Goal: Information Seeking & Learning: Compare options

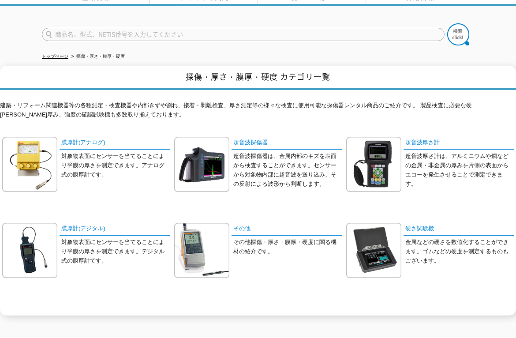
scroll to position [52, 0]
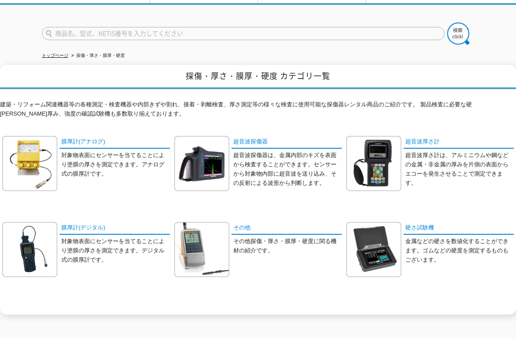
click at [395, 146] on img at bounding box center [373, 163] width 55 height 55
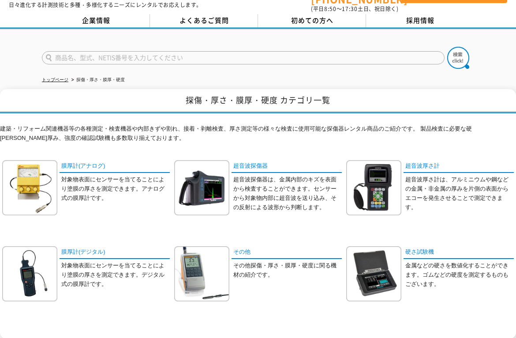
scroll to position [28, 0]
click at [201, 267] on img at bounding box center [201, 273] width 55 height 55
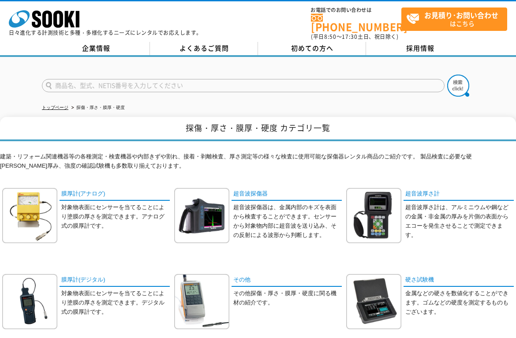
click at [379, 213] on img at bounding box center [373, 215] width 55 height 55
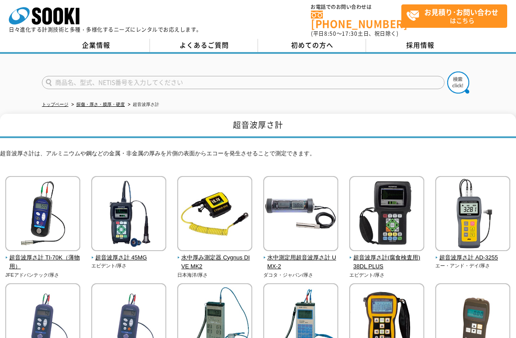
scroll to position [3, 0]
click at [37, 231] on img at bounding box center [42, 214] width 75 height 77
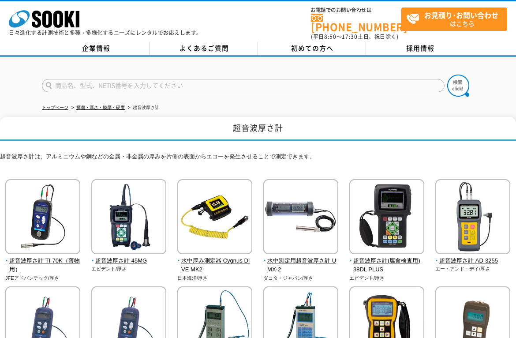
click at [133, 211] on img at bounding box center [128, 217] width 75 height 77
click at [474, 219] on img at bounding box center [472, 217] width 75 height 77
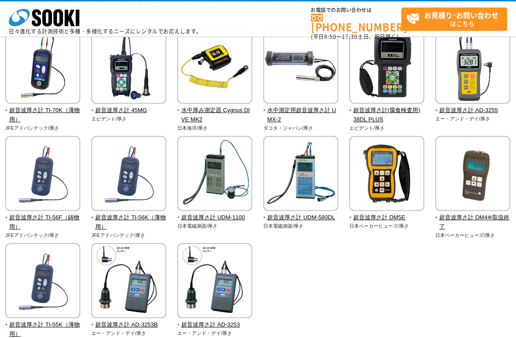
scroll to position [105, 0]
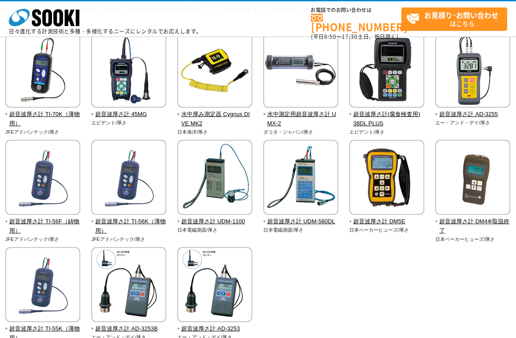
click at [119, 208] on img at bounding box center [128, 178] width 75 height 77
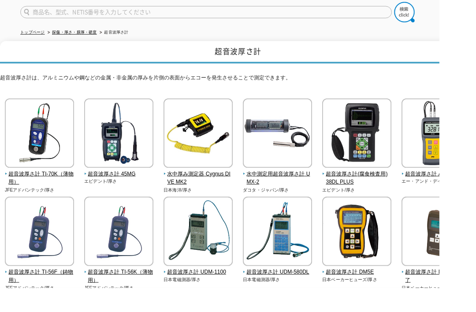
scroll to position [0, 0]
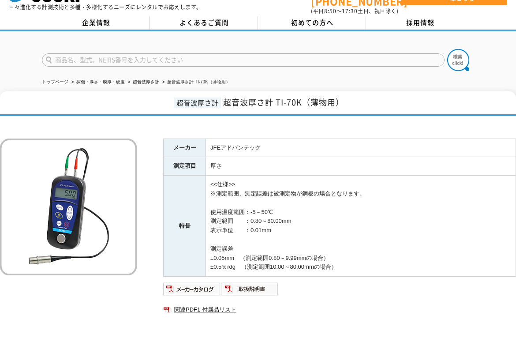
scroll to position [26, 0]
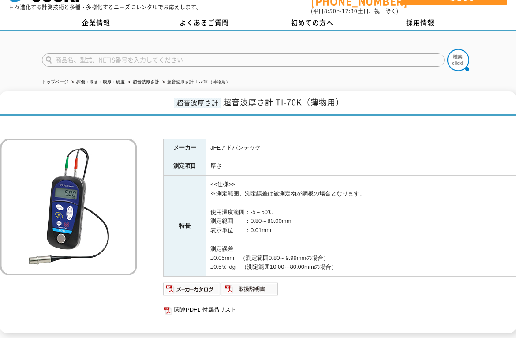
click at [27, 120] on div at bounding box center [258, 124] width 516 height 9
